Goal: Complete application form

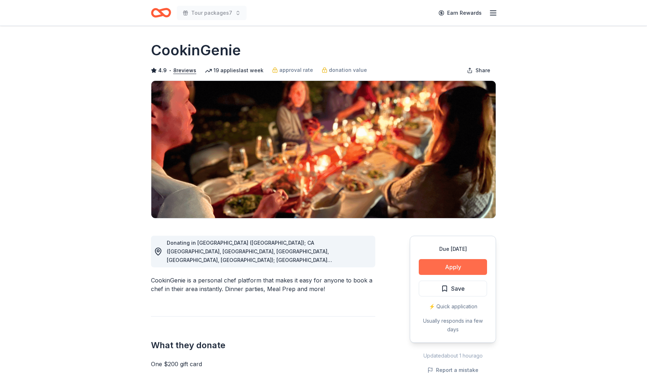
click at [463, 263] on button "Apply" at bounding box center [453, 267] width 68 height 16
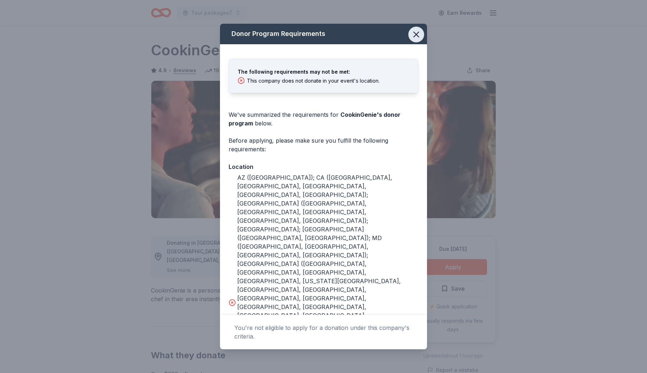
click at [419, 30] on icon "button" at bounding box center [416, 34] width 10 height 10
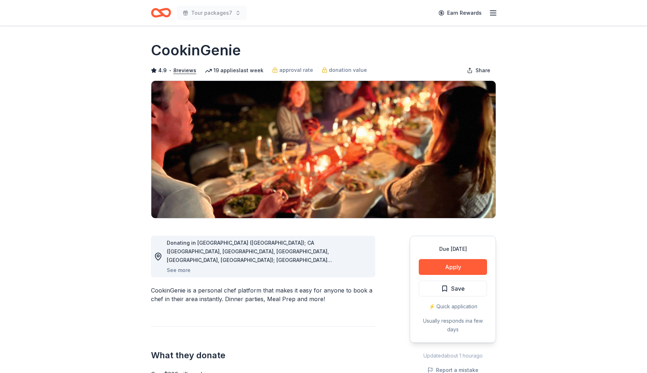
click at [444, 276] on div "Due [DATE] Apply Save ⚡️ Quick application Usually responds in a few days" at bounding box center [453, 289] width 86 height 107
click at [452, 266] on button "Apply" at bounding box center [453, 267] width 68 height 16
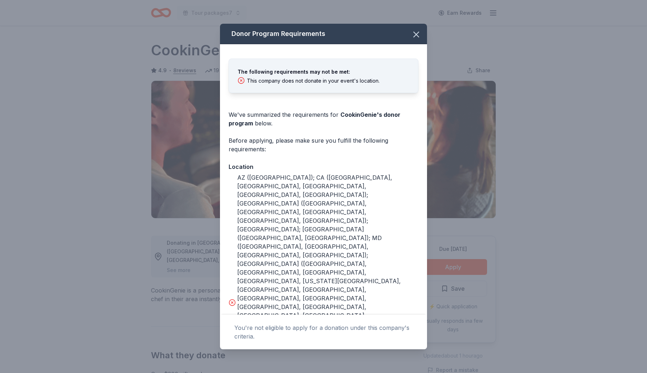
scroll to position [63, 0]
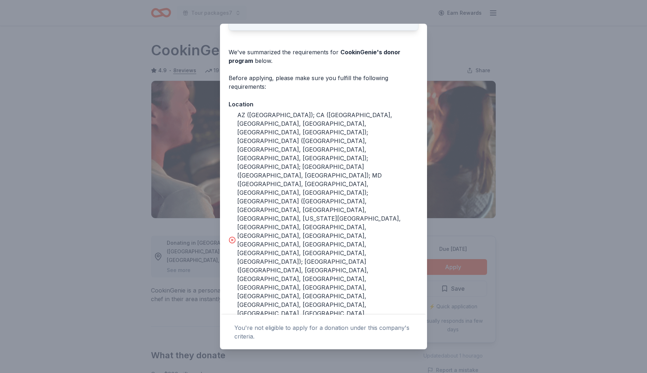
click at [382, 157] on div "AZ ([GEOGRAPHIC_DATA]); CA ([GEOGRAPHIC_DATA], [GEOGRAPHIC_DATA], [GEOGRAPHIC_D…" at bounding box center [327, 240] width 181 height 259
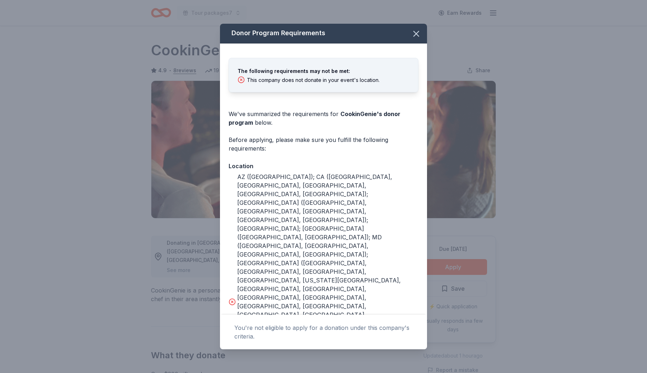
scroll to position [0, 0]
click at [416, 35] on icon "button" at bounding box center [416, 34] width 10 height 10
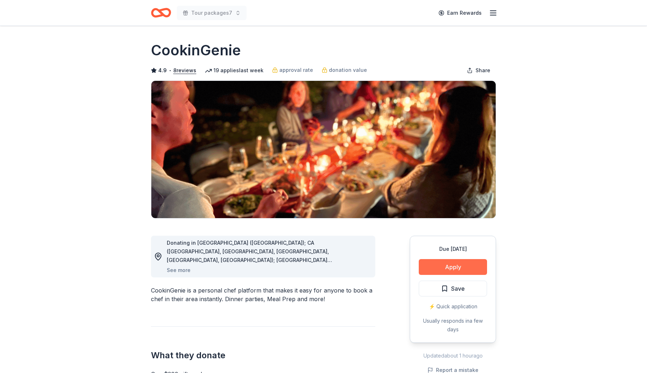
click at [465, 264] on button "Apply" at bounding box center [453, 267] width 68 height 16
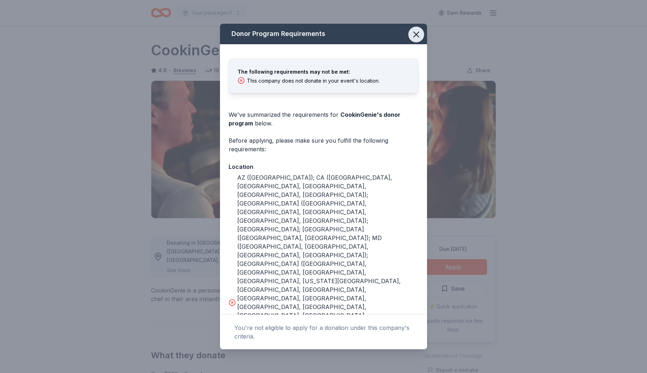
click at [415, 33] on icon "button" at bounding box center [416, 34] width 5 height 5
